Goal: Information Seeking & Learning: Learn about a topic

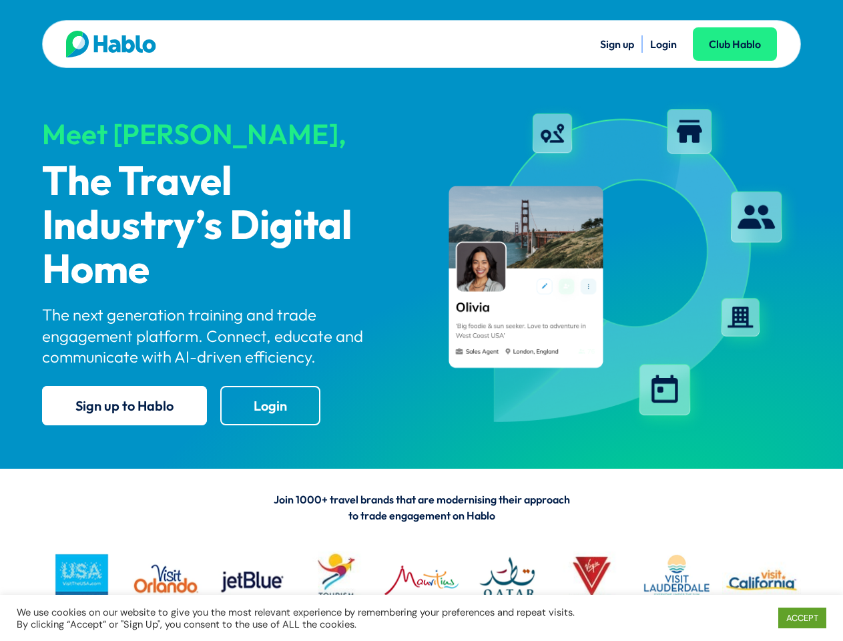
click at [421, 321] on div "Meet [PERSON_NAME], The Travel Industry’s Digital Home The next generation trai…" at bounding box center [421, 258] width 759 height 354
click at [802, 618] on link "ACCEPT" at bounding box center [803, 618] width 48 height 21
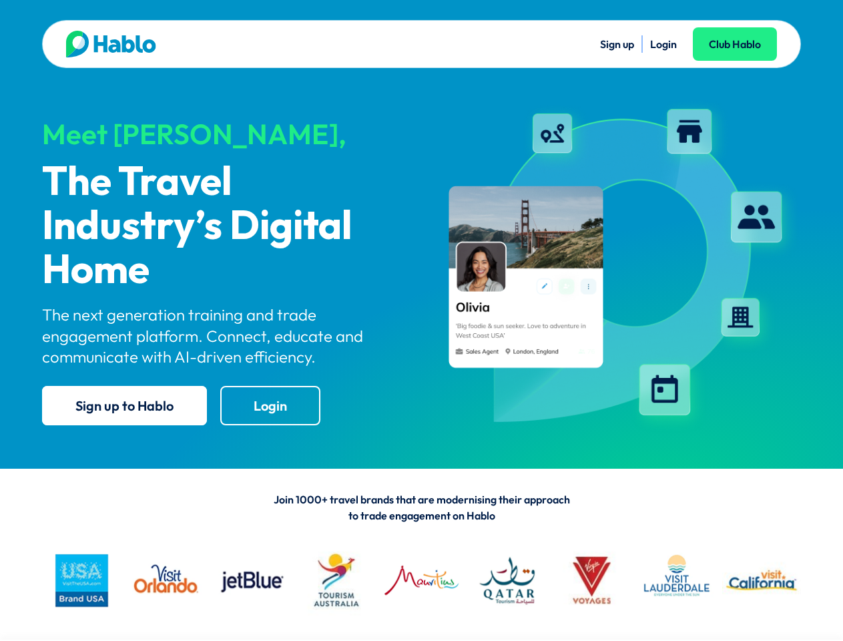
scroll to position [4714, 0]
